Goal: Task Accomplishment & Management: Manage account settings

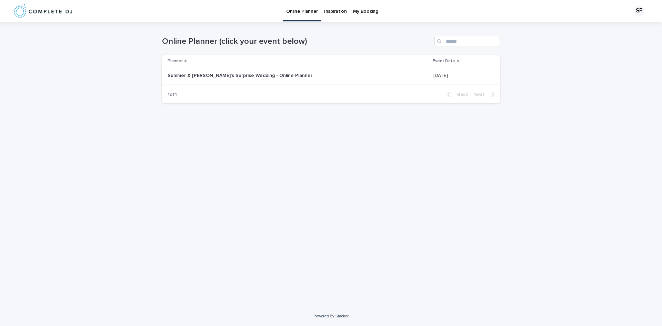
click at [310, 74] on p at bounding box center [254, 76] width 172 height 6
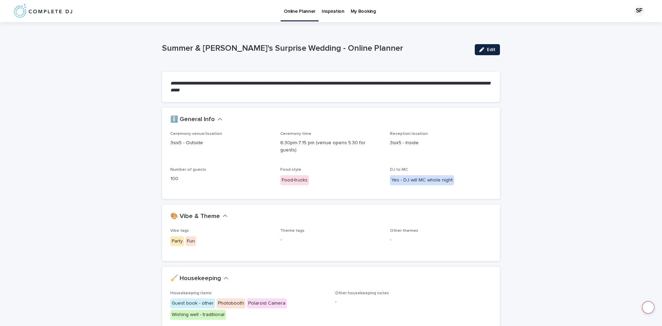
click at [481, 47] on button "Edit" at bounding box center [487, 49] width 25 height 11
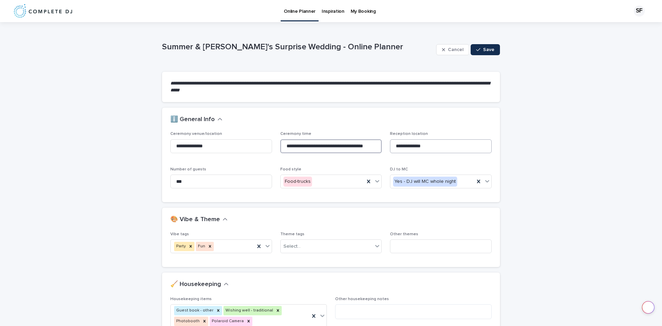
scroll to position [0, 9]
drag, startPoint x: 300, startPoint y: 146, endPoint x: 389, endPoint y: 144, distance: 88.3
click at [389, 144] on div "**********" at bounding box center [330, 162] width 321 height 62
click at [435, 146] on input "**********" at bounding box center [441, 146] width 102 height 14
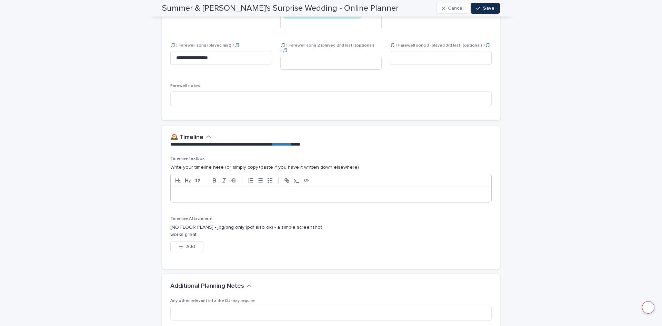
scroll to position [1310, 0]
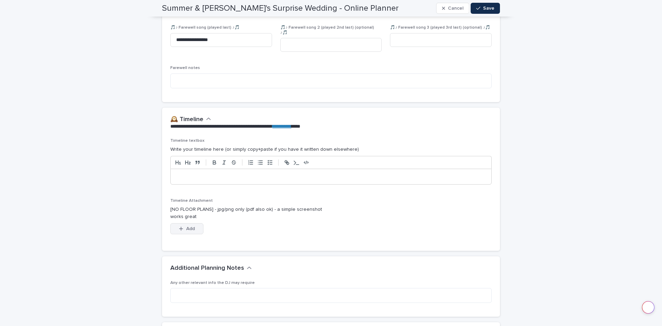
click at [188, 226] on span "Add" at bounding box center [190, 228] width 9 height 5
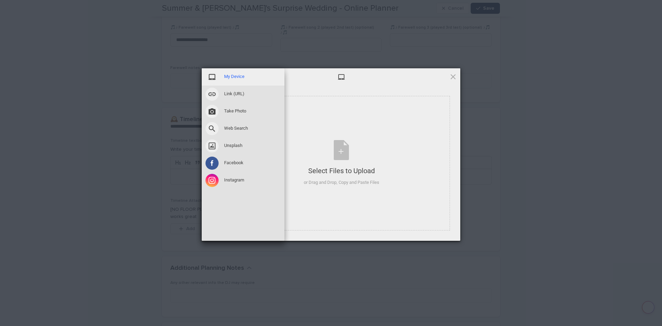
click at [237, 79] on span "My Device" at bounding box center [234, 76] width 20 height 6
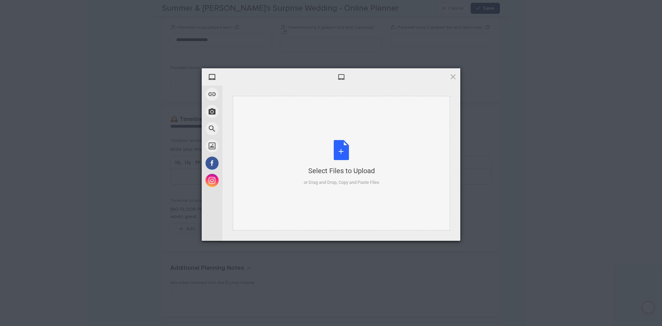
click at [342, 171] on div "Select Files to Upload" at bounding box center [342, 171] width 76 height 10
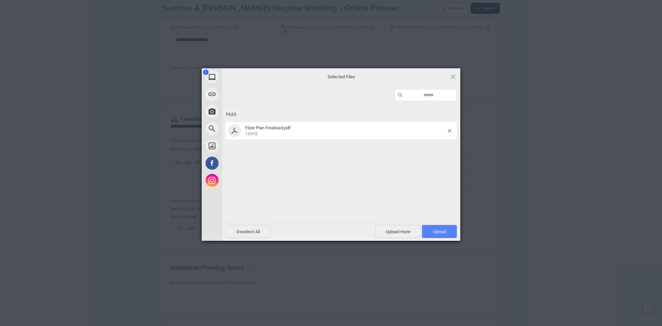
click at [444, 231] on span "Upload 1" at bounding box center [439, 231] width 13 height 5
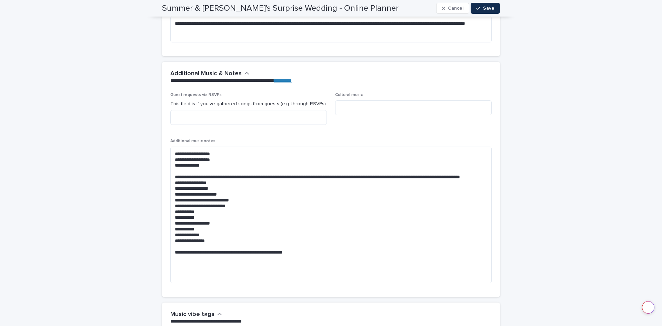
scroll to position [2198, 0]
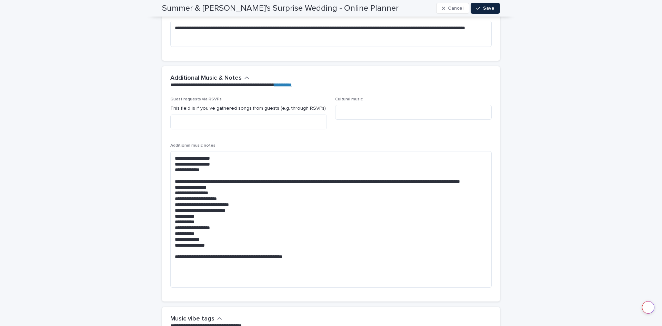
click at [488, 9] on span "Save" at bounding box center [488, 8] width 11 height 5
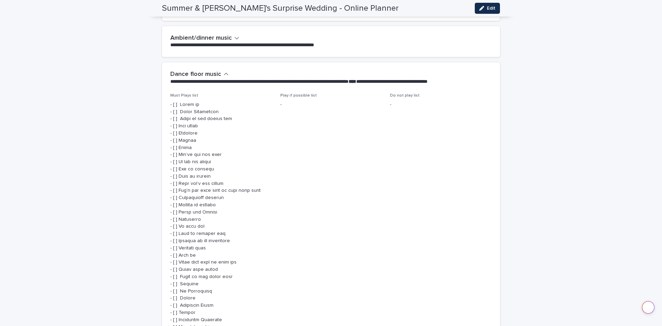
scroll to position [1328, 0]
